Goal: Information Seeking & Learning: Learn about a topic

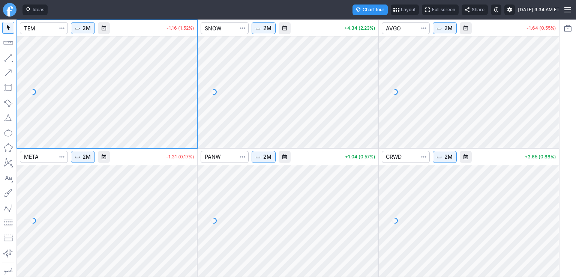
drag, startPoint x: 188, startPoint y: 62, endPoint x: 186, endPoint y: 113, distance: 51.0
click at [186, 113] on div at bounding box center [190, 90] width 16 height 93
drag, startPoint x: 375, startPoint y: 56, endPoint x: 377, endPoint y: 104, distance: 48.8
click at [377, 104] on div at bounding box center [371, 90] width 16 height 93
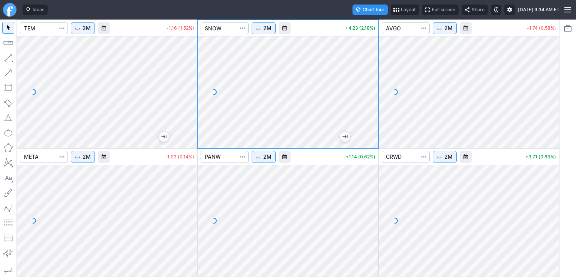
drag, startPoint x: 556, startPoint y: 59, endPoint x: 549, endPoint y: 99, distance: 40.3
click at [555, 100] on div at bounding box center [552, 90] width 16 height 93
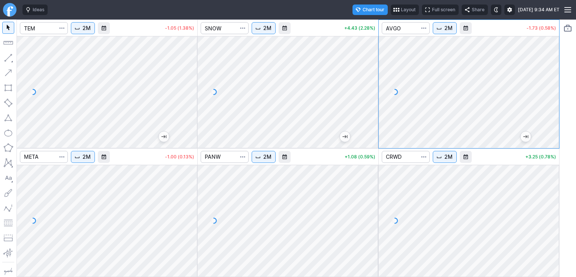
drag, startPoint x: 551, startPoint y: 181, endPoint x: 553, endPoint y: 207, distance: 26.4
click at [553, 207] on div at bounding box center [552, 218] width 16 height 93
drag, startPoint x: 368, startPoint y: 185, endPoint x: 370, endPoint y: 224, distance: 39.8
click at [370, 224] on div at bounding box center [371, 218] width 16 height 93
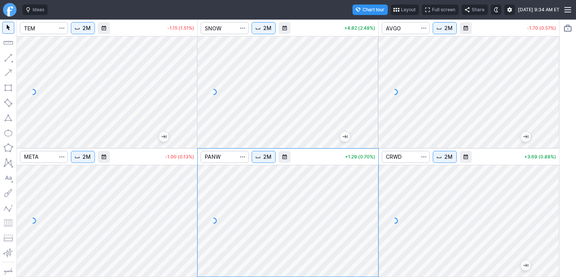
drag, startPoint x: 192, startPoint y: 179, endPoint x: 194, endPoint y: 215, distance: 36.5
click at [194, 215] on div at bounding box center [190, 218] width 16 height 93
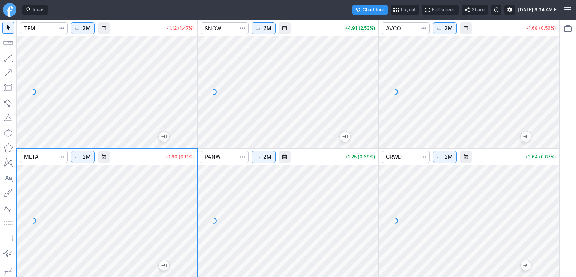
drag, startPoint x: 188, startPoint y: 212, endPoint x: 186, endPoint y: 193, distance: 18.8
click at [186, 193] on div at bounding box center [190, 218] width 16 height 93
click at [46, 156] on input "Search" at bounding box center [44, 157] width 48 height 12
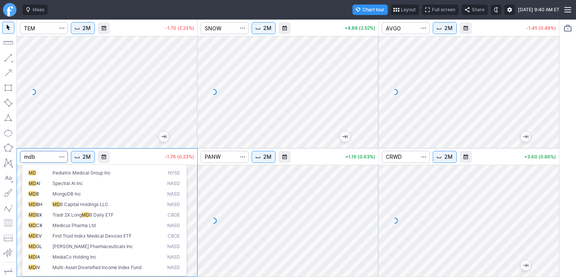
type input "mdb"
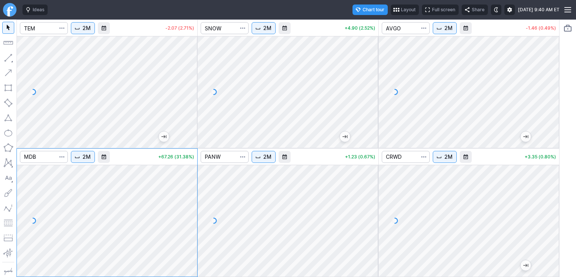
drag, startPoint x: 190, startPoint y: 194, endPoint x: 192, endPoint y: 206, distance: 12.1
click at [192, 206] on div at bounding box center [190, 218] width 16 height 93
drag, startPoint x: 188, startPoint y: 210, endPoint x: 192, endPoint y: 189, distance: 21.7
click at [192, 189] on div at bounding box center [190, 218] width 16 height 93
drag, startPoint x: 186, startPoint y: 208, endPoint x: 191, endPoint y: 188, distance: 19.9
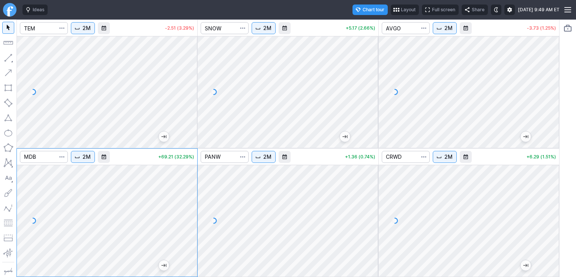
click at [191, 188] on div at bounding box center [190, 218] width 16 height 93
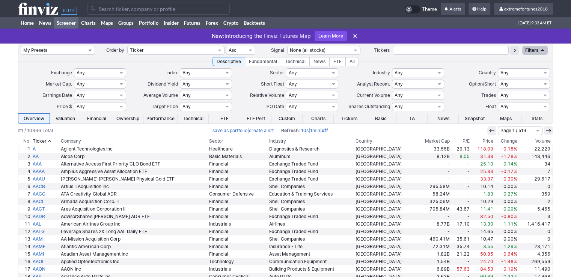
click at [73, 52] on select "My Presets -Save Screen -Edit Screens s: $100-2000 ATR>3 s: $200-2000 ATR=4-60 …" at bounding box center [58, 50] width 74 height 9
click at [21, 46] on select "My Presets -Save Screen -Edit Screens s: $100-2000 ATR>3 s: $200-2000 ATR=4-60 …" at bounding box center [58, 50] width 74 height 9
select select "My Presets"
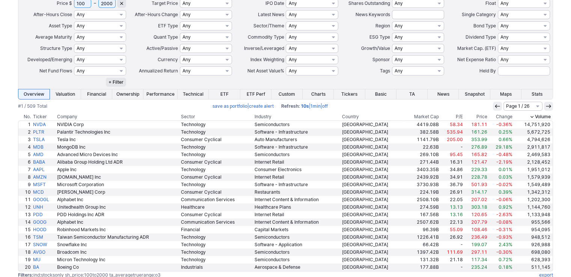
scroll to position [214, 0]
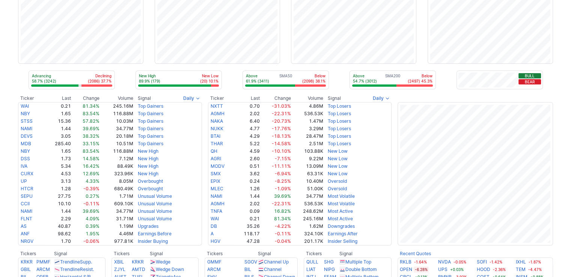
scroll to position [188, 0]
